Goal: Information Seeking & Learning: Find specific fact

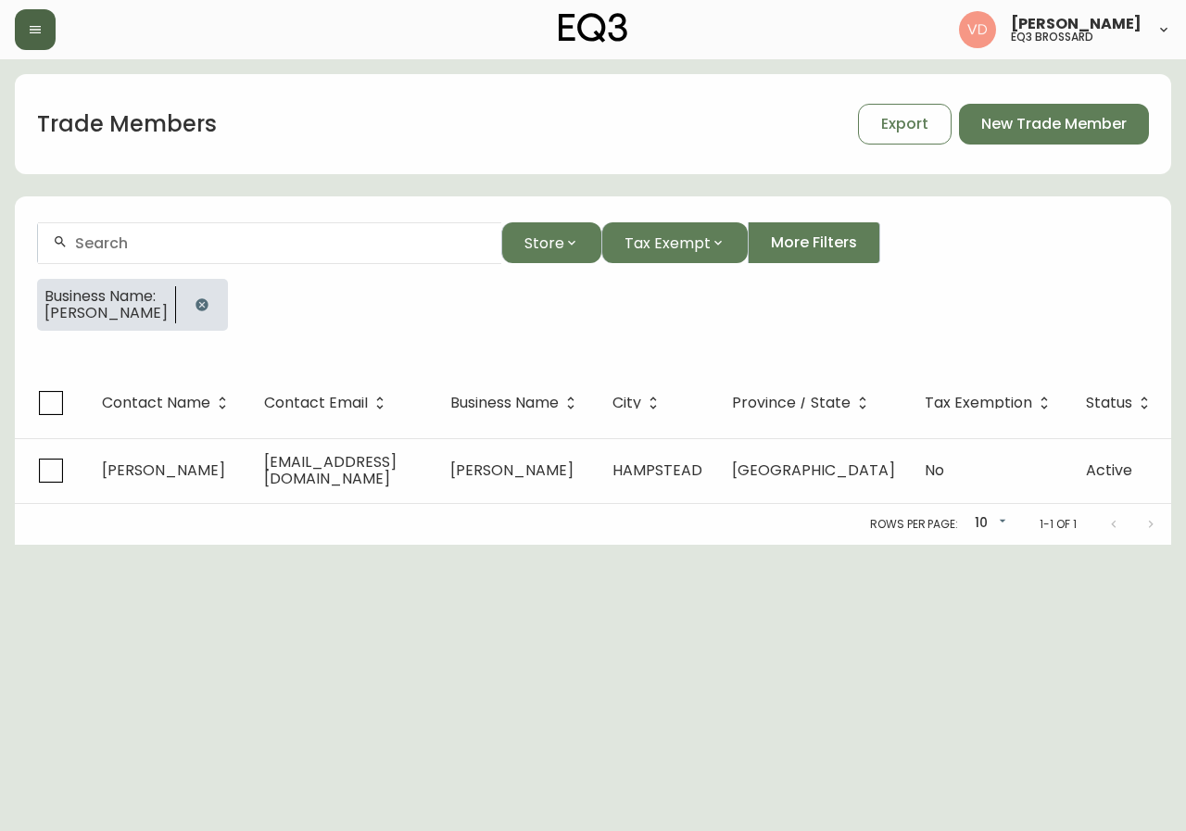
click at [31, 34] on icon "button" at bounding box center [35, 29] width 15 height 15
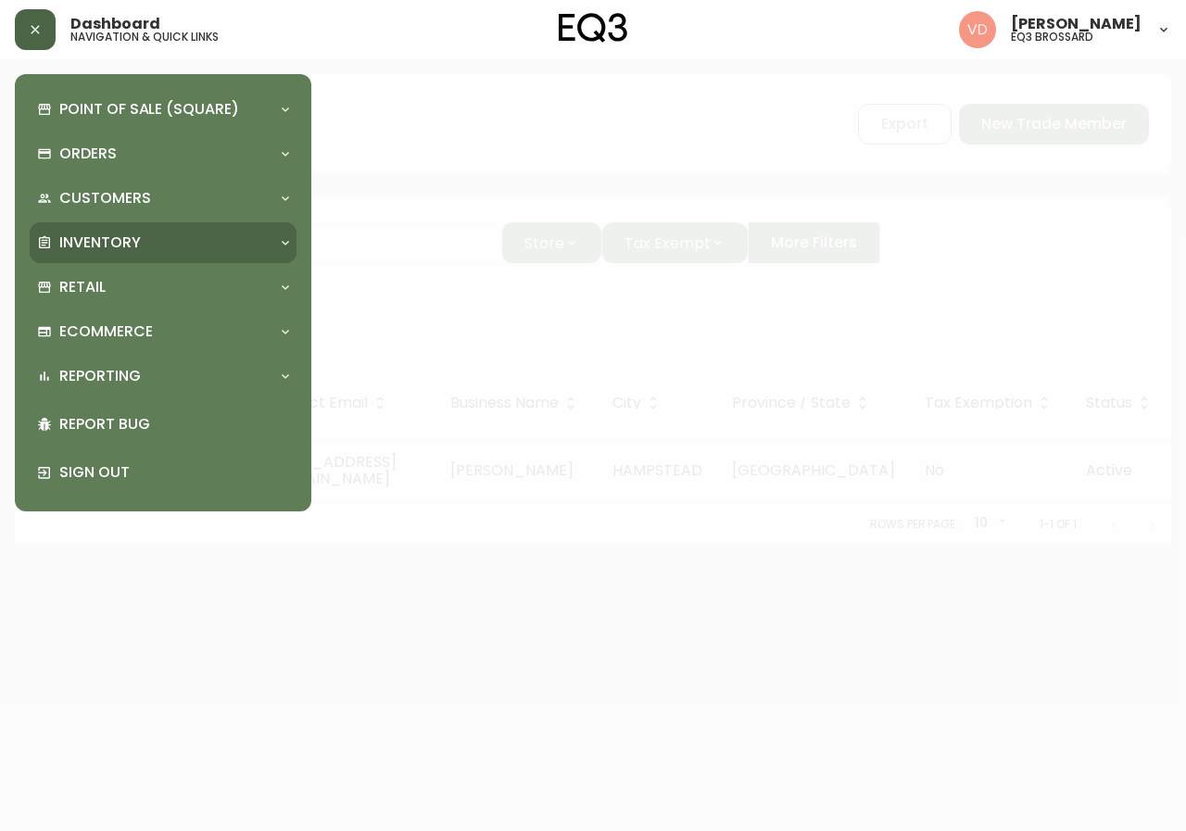
click at [147, 233] on div "Inventory" at bounding box center [153, 243] width 233 height 20
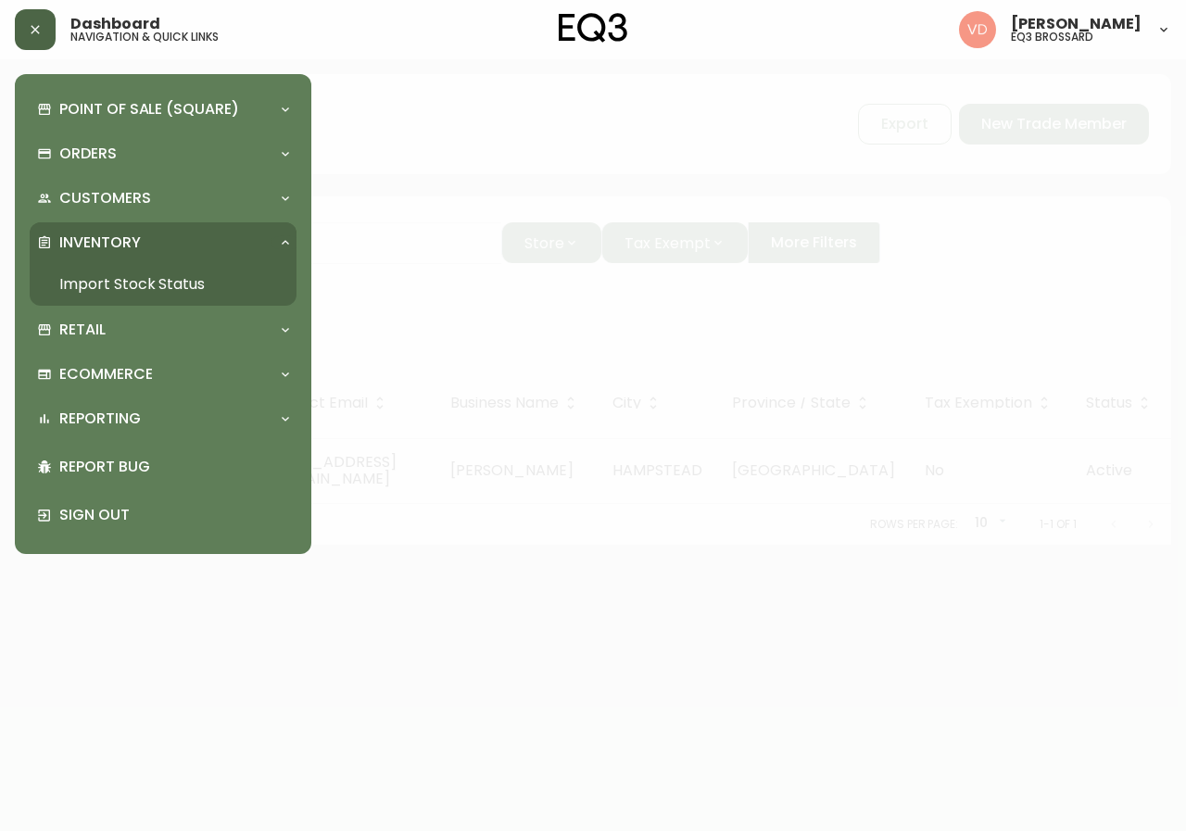
click at [215, 285] on link "Import Stock Status" at bounding box center [163, 284] width 267 height 43
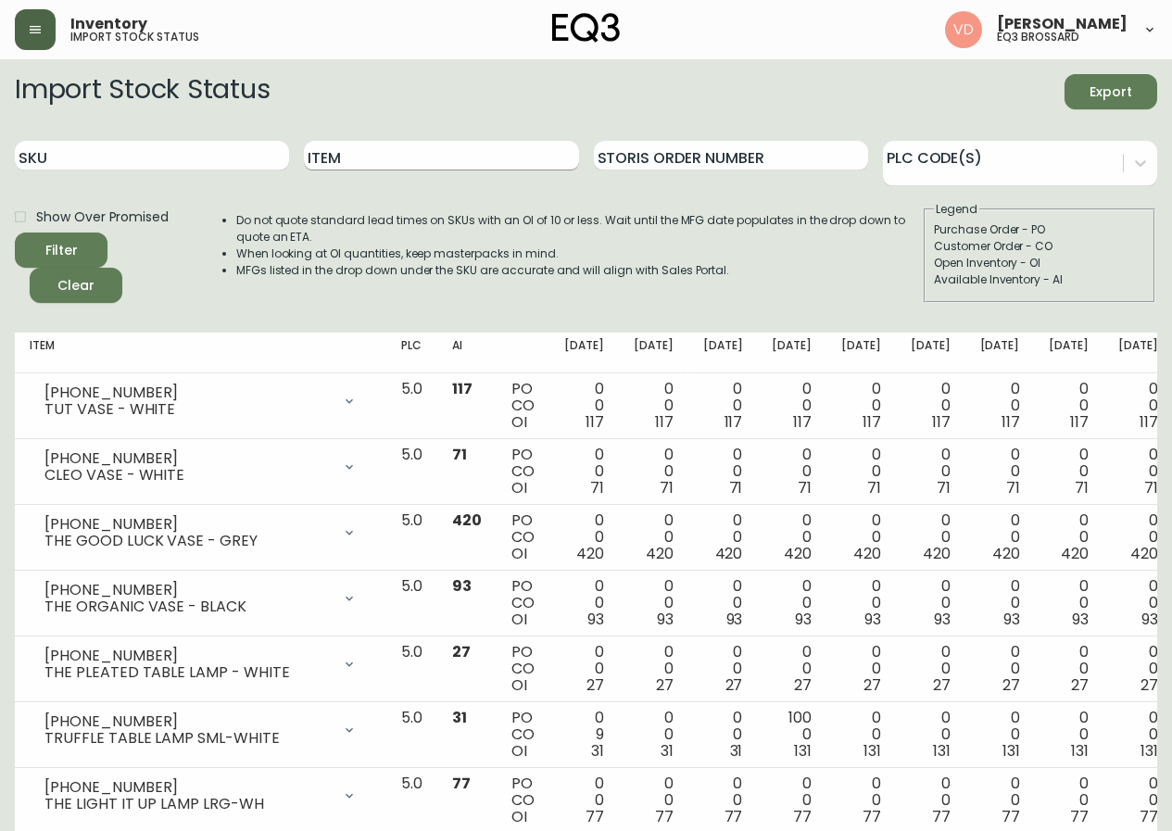
click at [352, 150] on input "Item" at bounding box center [441, 156] width 274 height 30
type input "TUBE"
click at [15, 233] on button "Filter" at bounding box center [61, 250] width 93 height 35
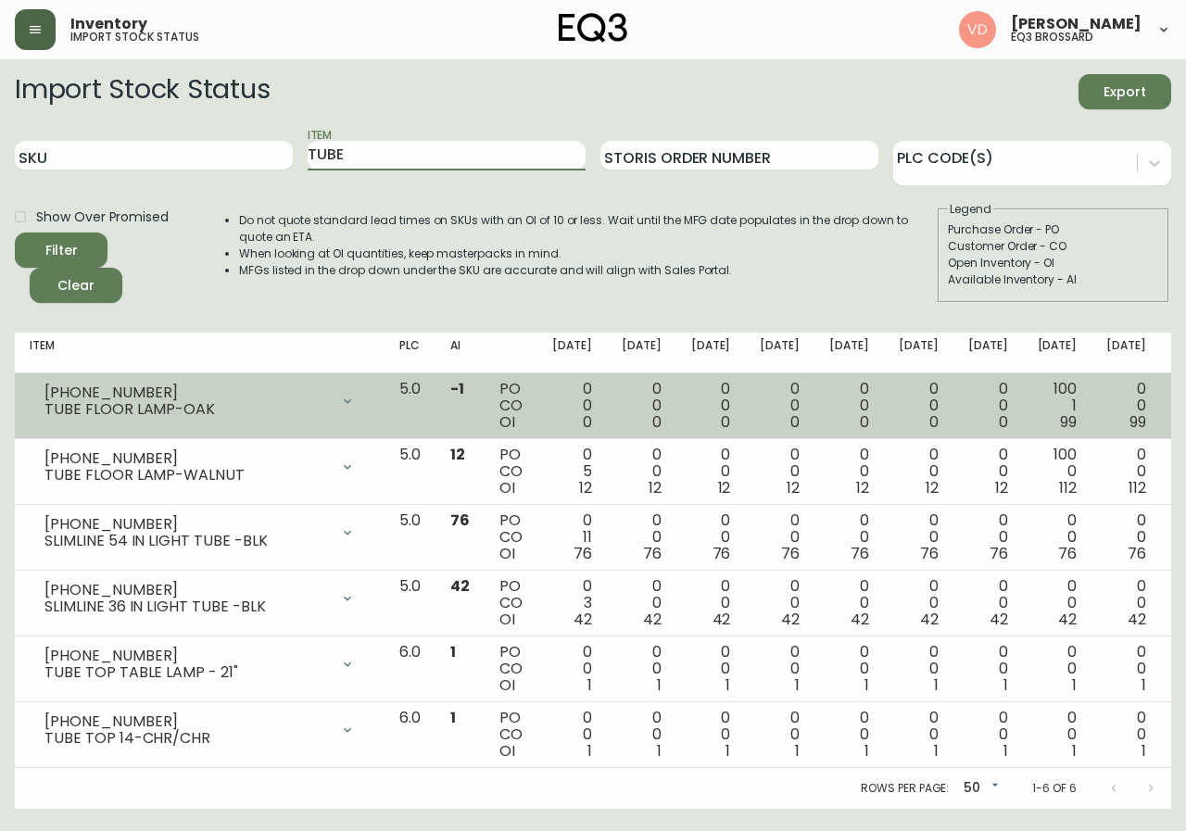
click at [163, 374] on td "[PHONE_NUMBER] TUBE FLOOR LAMP-OAK Opening Balance 0 ( [DATE] ) Available Inven…" at bounding box center [200, 406] width 370 height 66
click at [153, 385] on div "[PHONE_NUMBER]" at bounding box center [186, 392] width 284 height 17
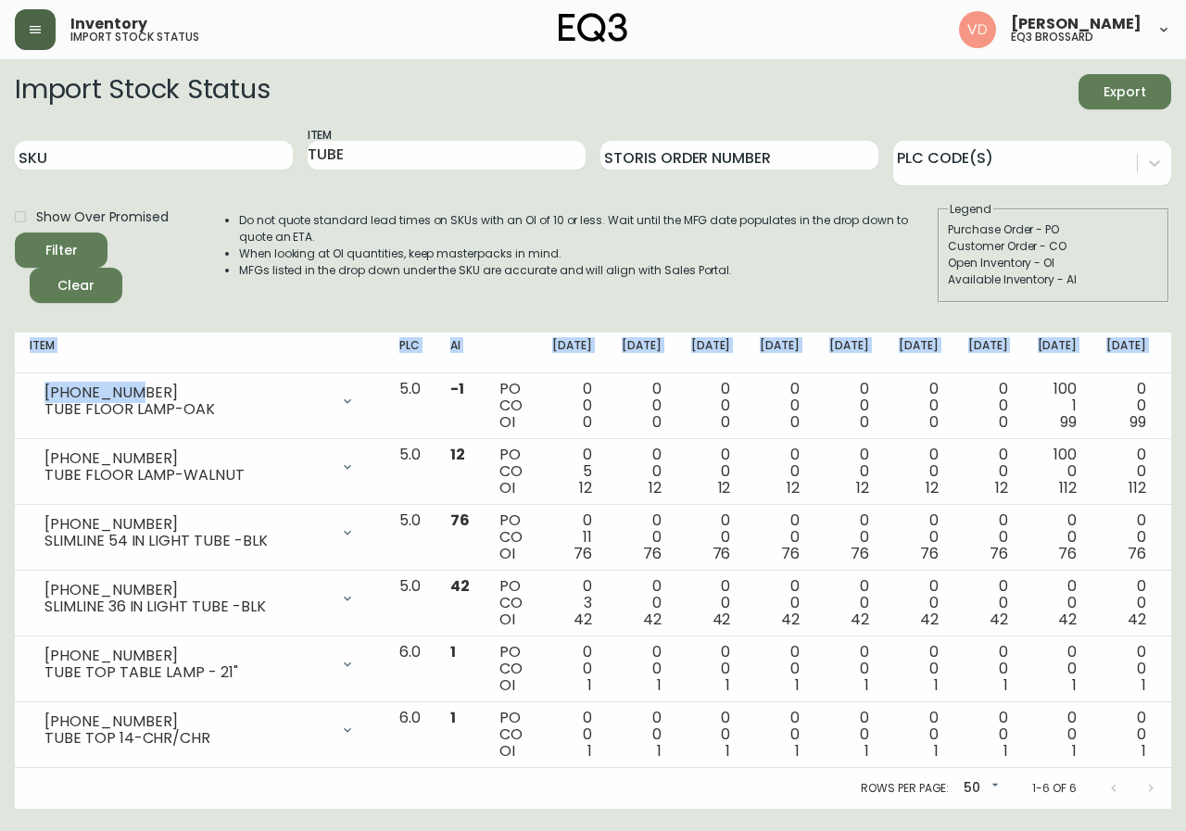
drag, startPoint x: 67, startPoint y: 395, endPoint x: 2, endPoint y: 395, distance: 64.8
click at [2, 395] on main "Import Stock Status Export SKU Item TUBE Storis Order Number PLC Code(s) Show O…" at bounding box center [593, 433] width 1186 height 749
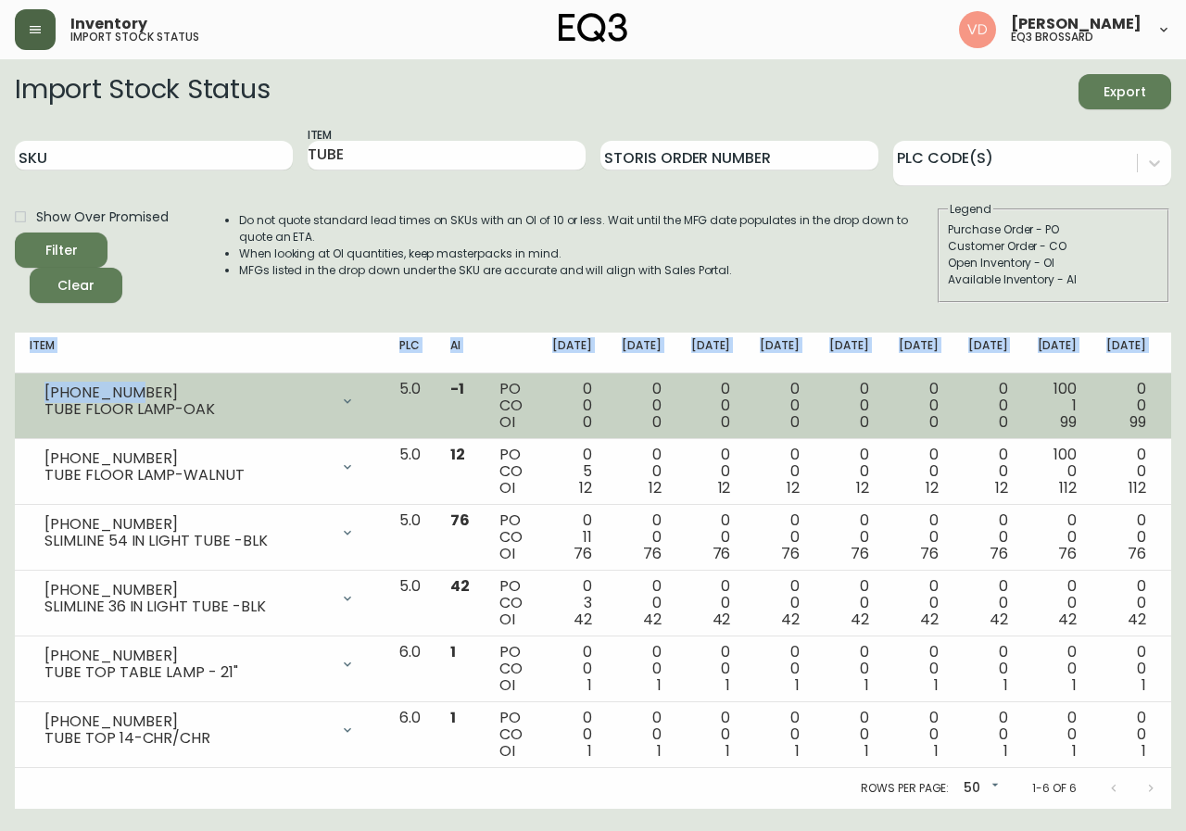
click at [141, 379] on td "[PHONE_NUMBER] TUBE FLOOR LAMP-OAK Opening Balance 0 ( [DATE] ) Available Inven…" at bounding box center [200, 406] width 370 height 66
drag, startPoint x: 133, startPoint y: 386, endPoint x: 33, endPoint y: 393, distance: 100.3
click at [33, 393] on div "[PHONE_NUMBER] TUBE FLOOR LAMP-OAK" at bounding box center [200, 401] width 340 height 41
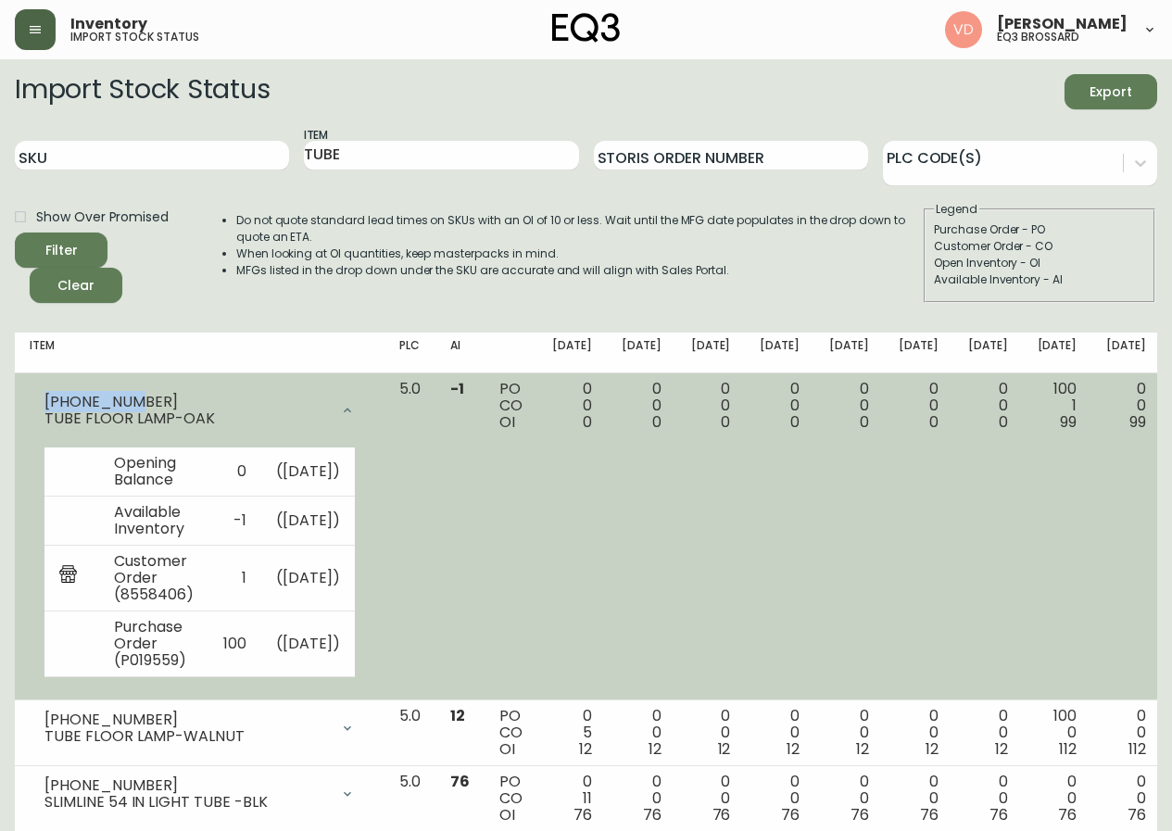
copy div "[PHONE_NUMBER]"
